Goal: Find specific page/section: Find specific page/section

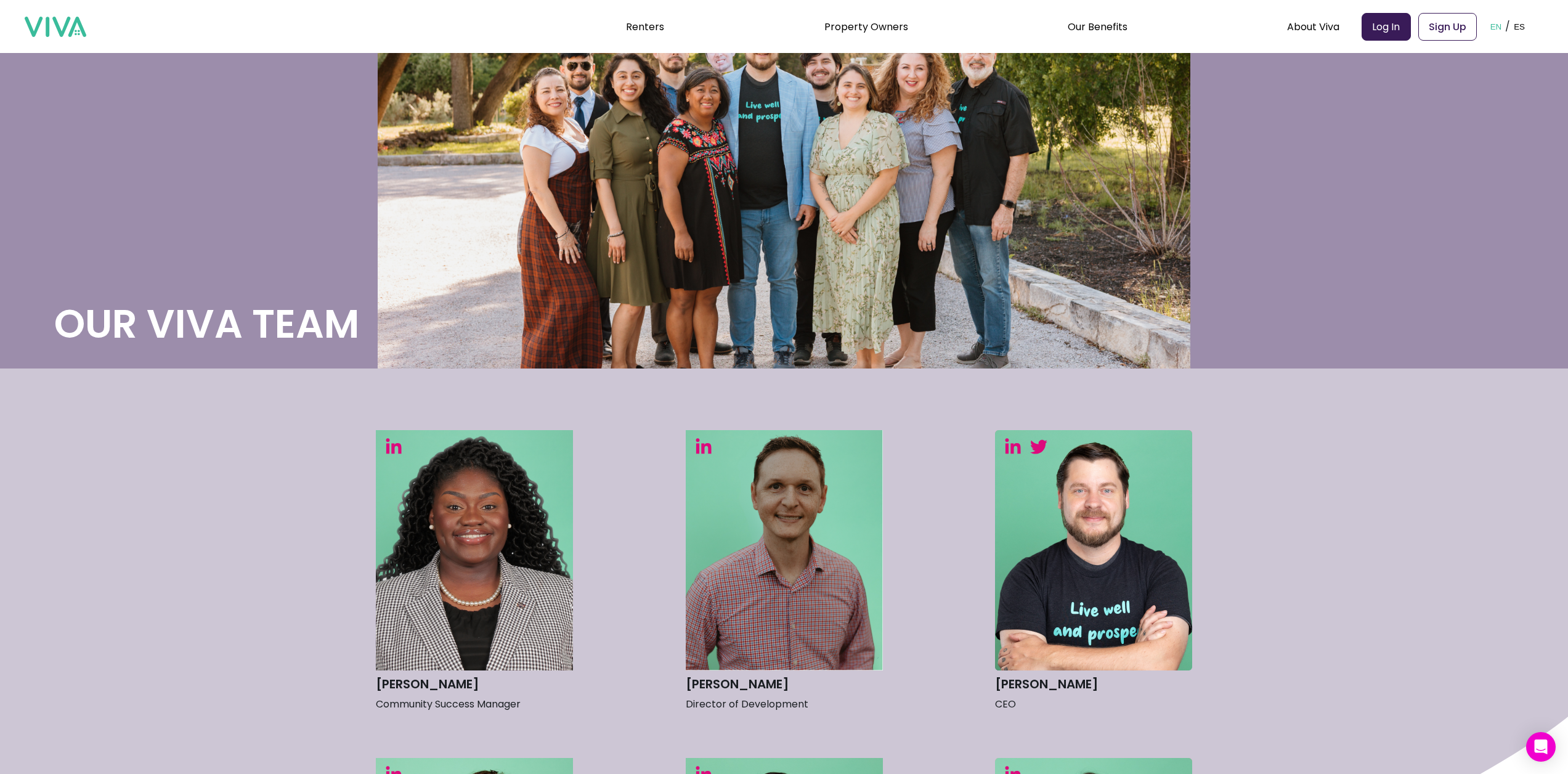
scroll to position [370, 0]
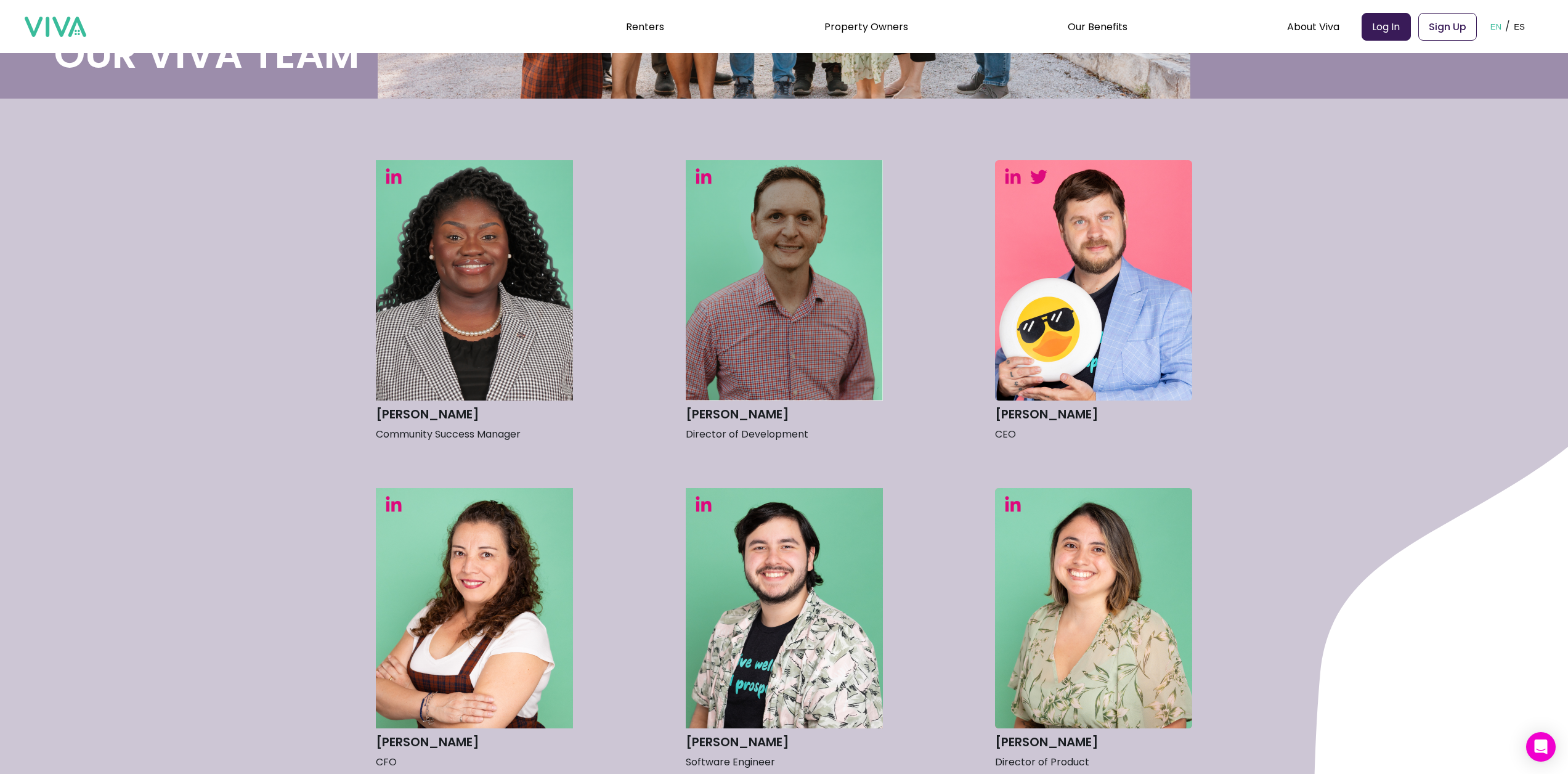
click at [1064, 358] on img at bounding box center [1093, 280] width 198 height 240
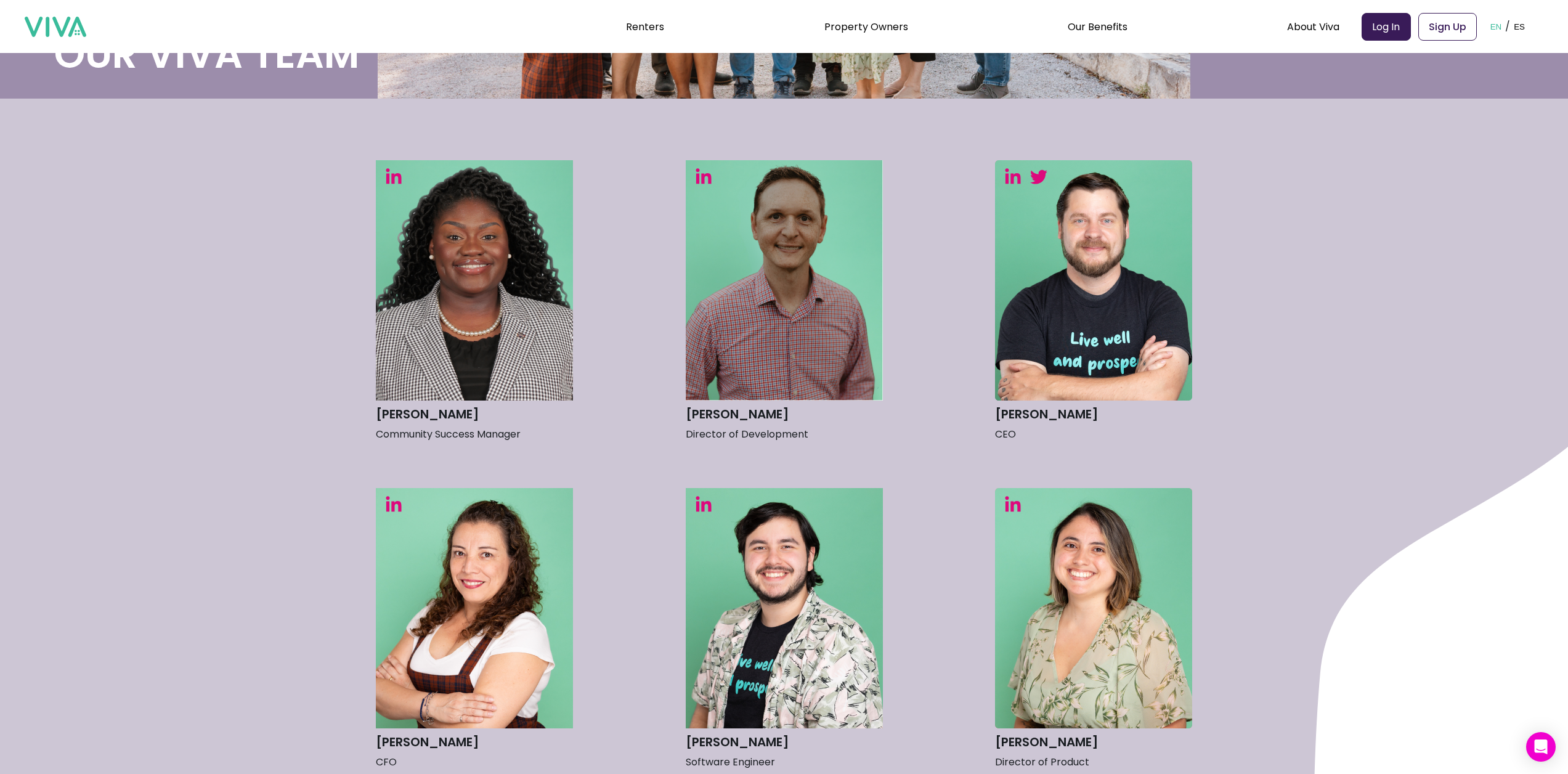
click at [1044, 412] on h3 "[PERSON_NAME]" at bounding box center [1093, 414] width 198 height 22
click at [1013, 432] on p "CEO" at bounding box center [1093, 434] width 198 height 19
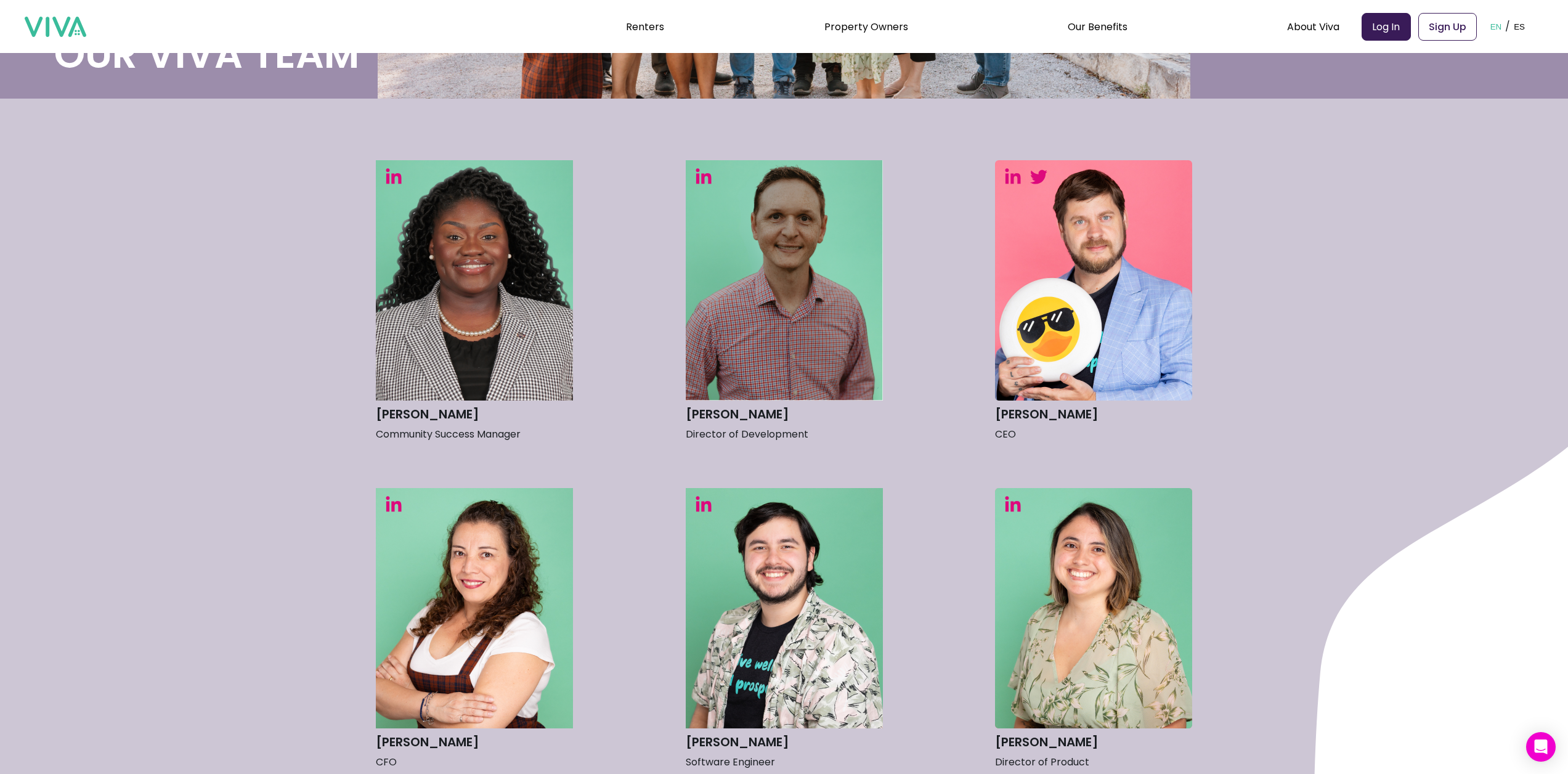
click at [1068, 327] on img at bounding box center [1093, 280] width 198 height 240
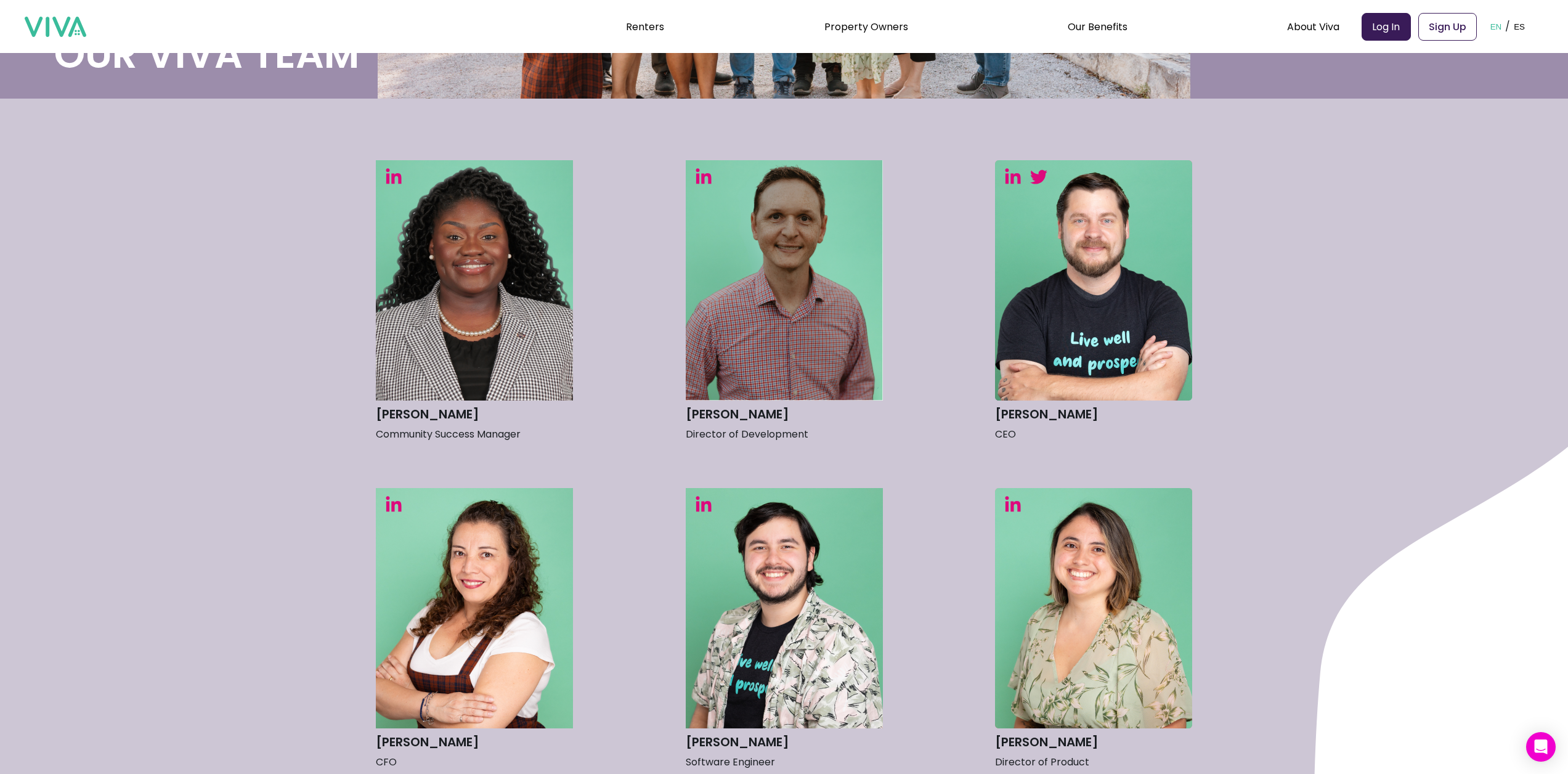
click at [1011, 178] on img at bounding box center [1013, 176] width 17 height 17
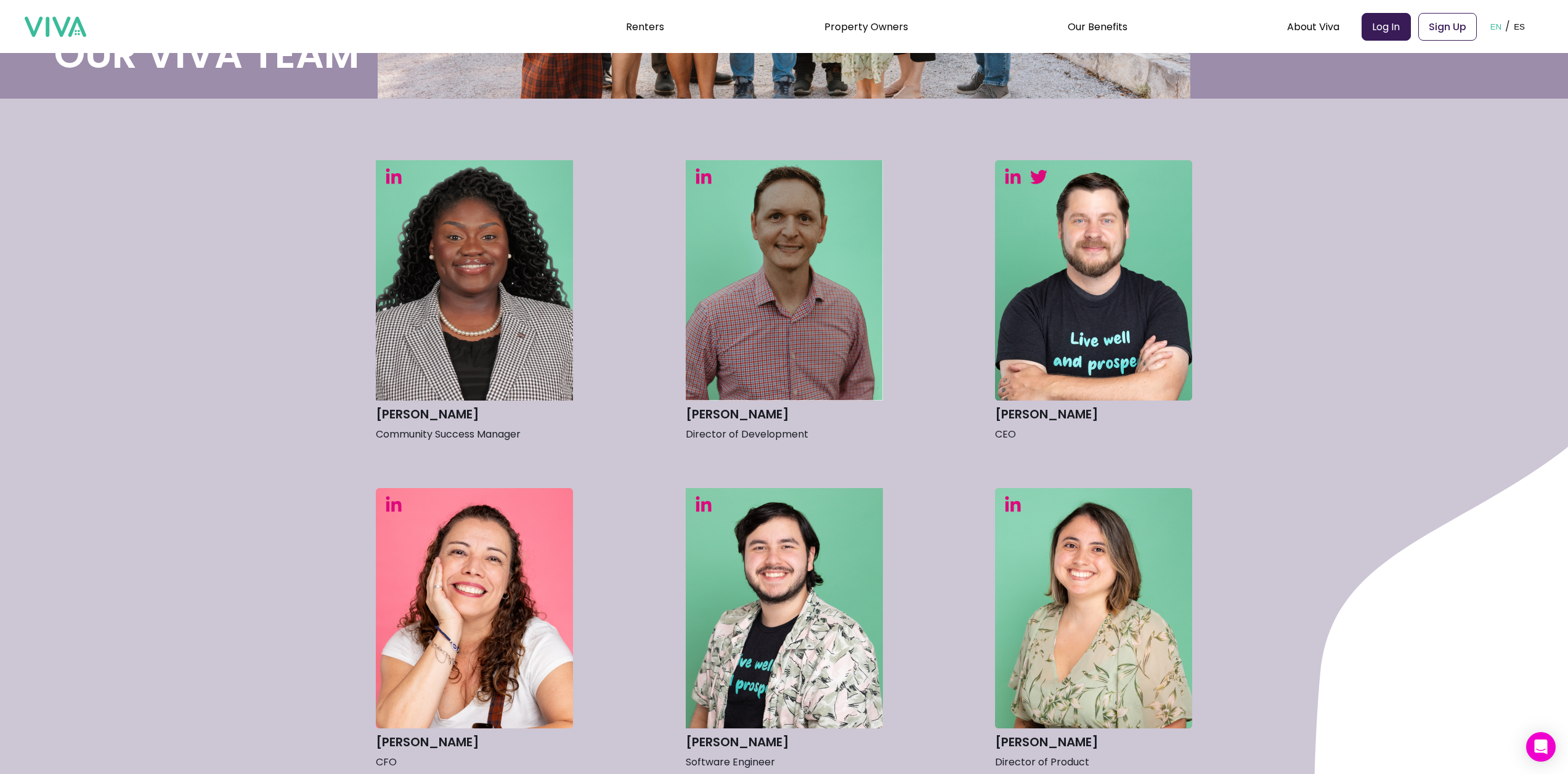
scroll to position [0, 0]
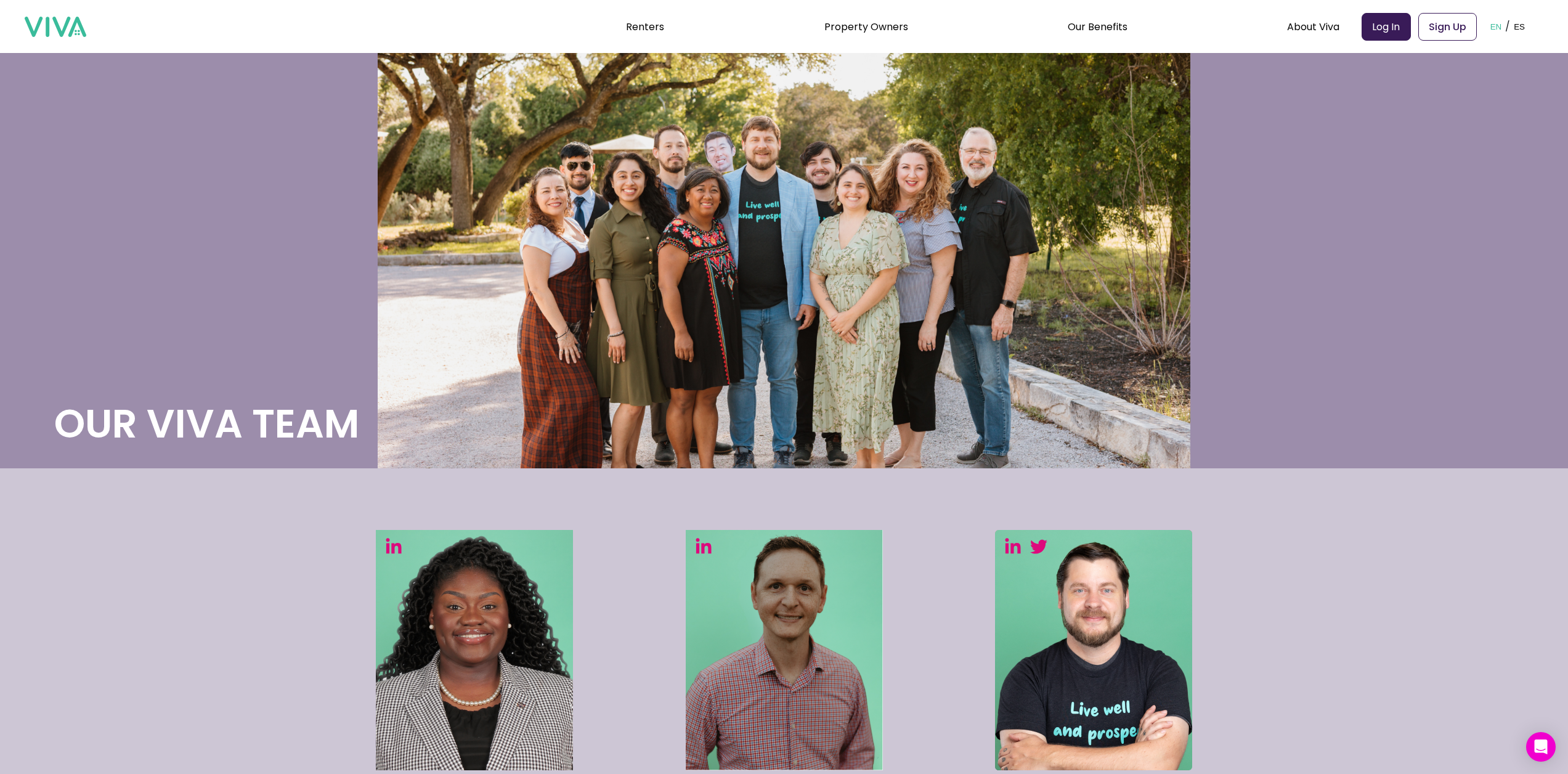
click at [38, 11] on div "Renters Property Owners Our Benefits Telehealth Home Team Affordable Housing Ma…" at bounding box center [784, 26] width 1519 height 53
click at [40, 27] on img at bounding box center [56, 27] width 62 height 21
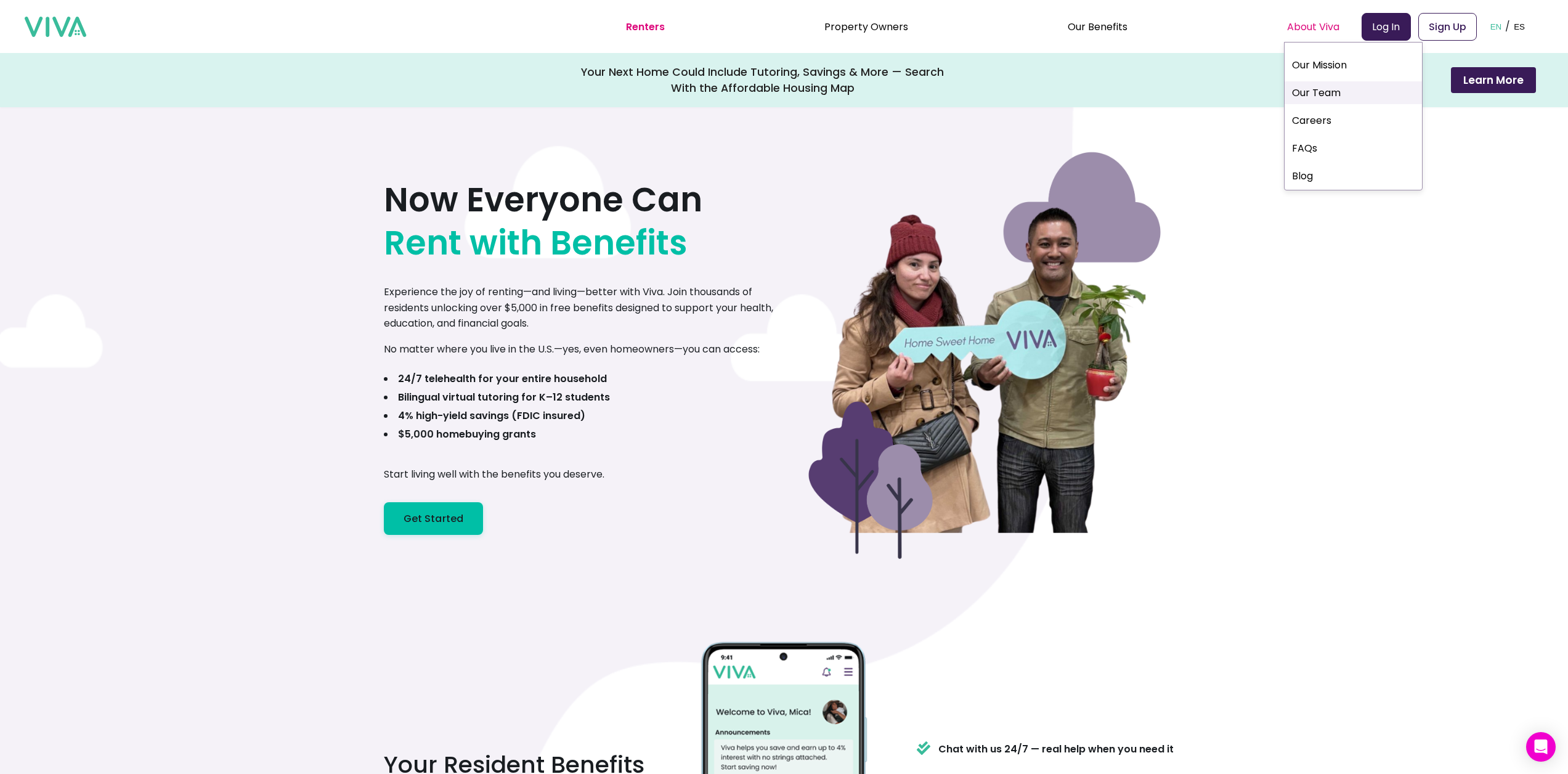
click at [1331, 87] on link "Our Team" at bounding box center [1354, 92] width 137 height 23
